Goal: Information Seeking & Learning: Learn about a topic

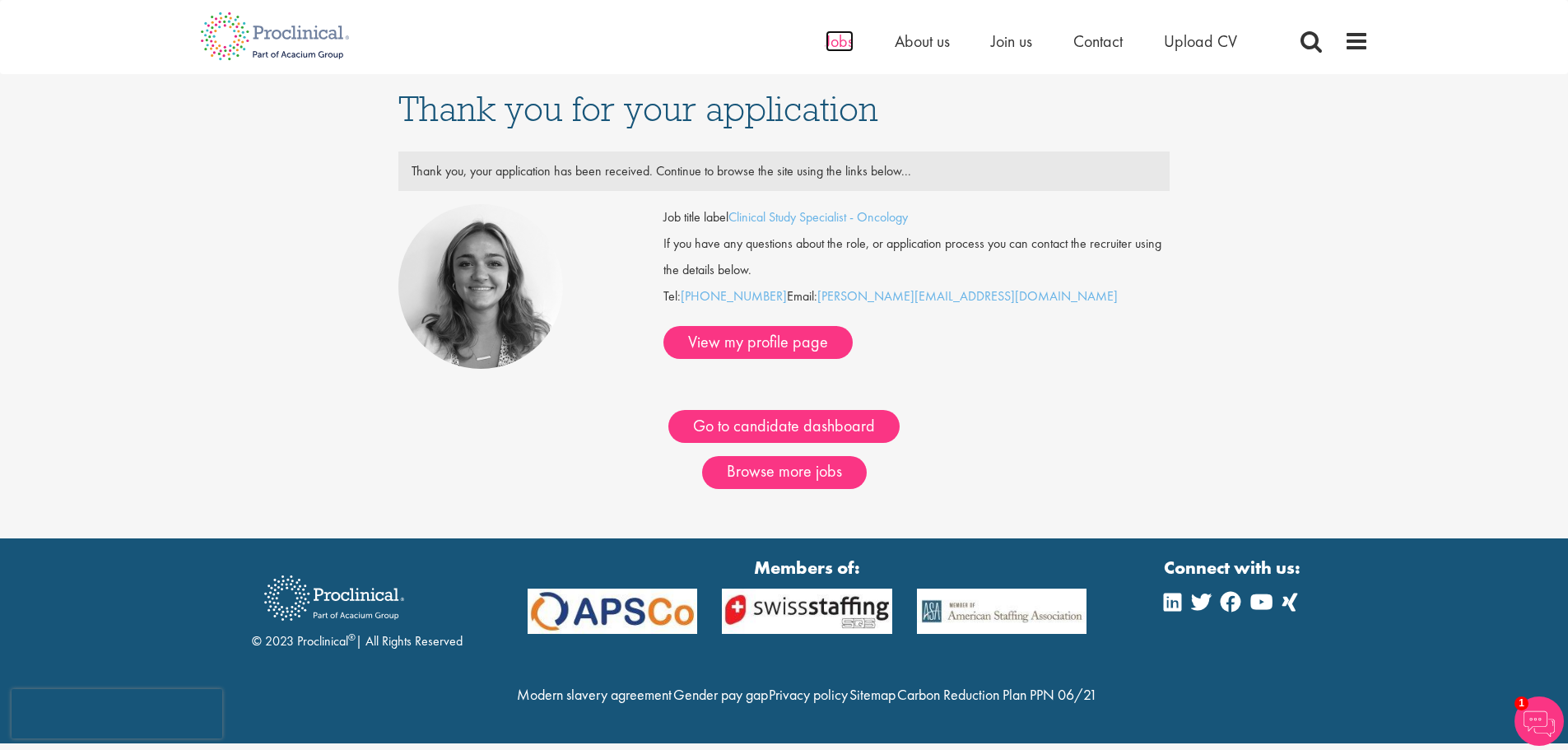
click at [848, 45] on span "Jobs" at bounding box center [839, 41] width 28 height 21
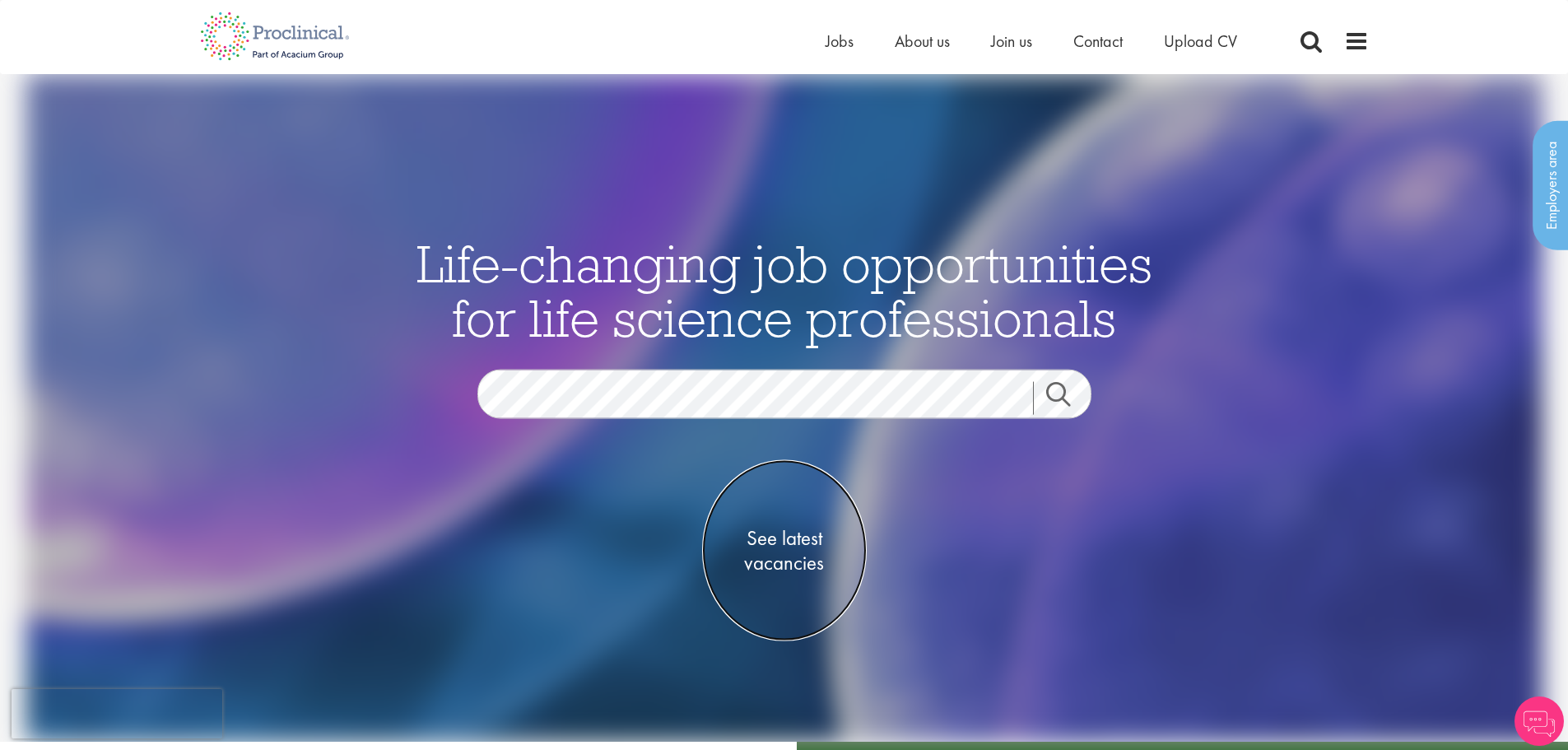
click at [781, 554] on span "See latest vacancies" at bounding box center [785, 550] width 165 height 49
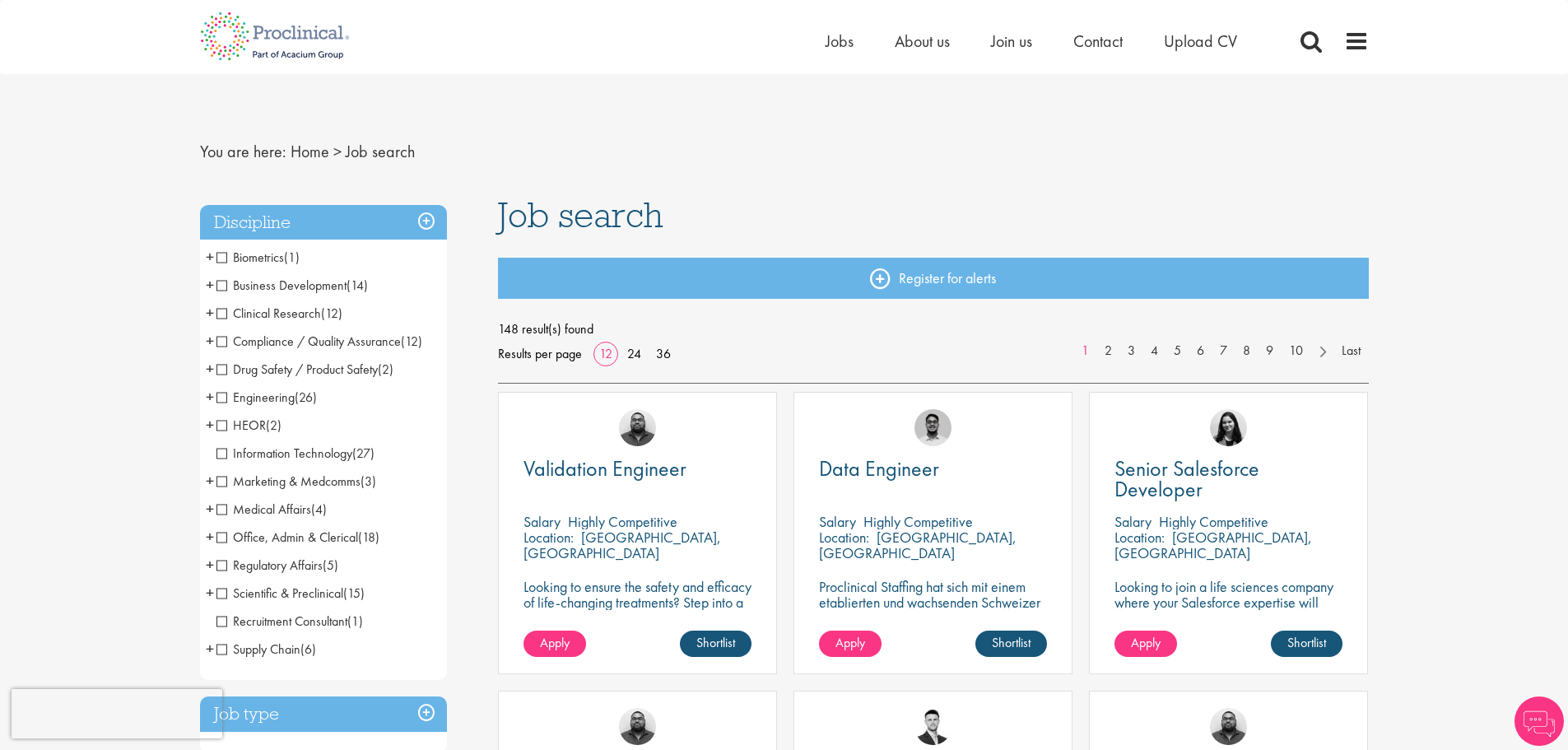
click at [269, 311] on span "Clinical Research" at bounding box center [269, 313] width 105 height 17
